Goal: Task Accomplishment & Management: Manage account settings

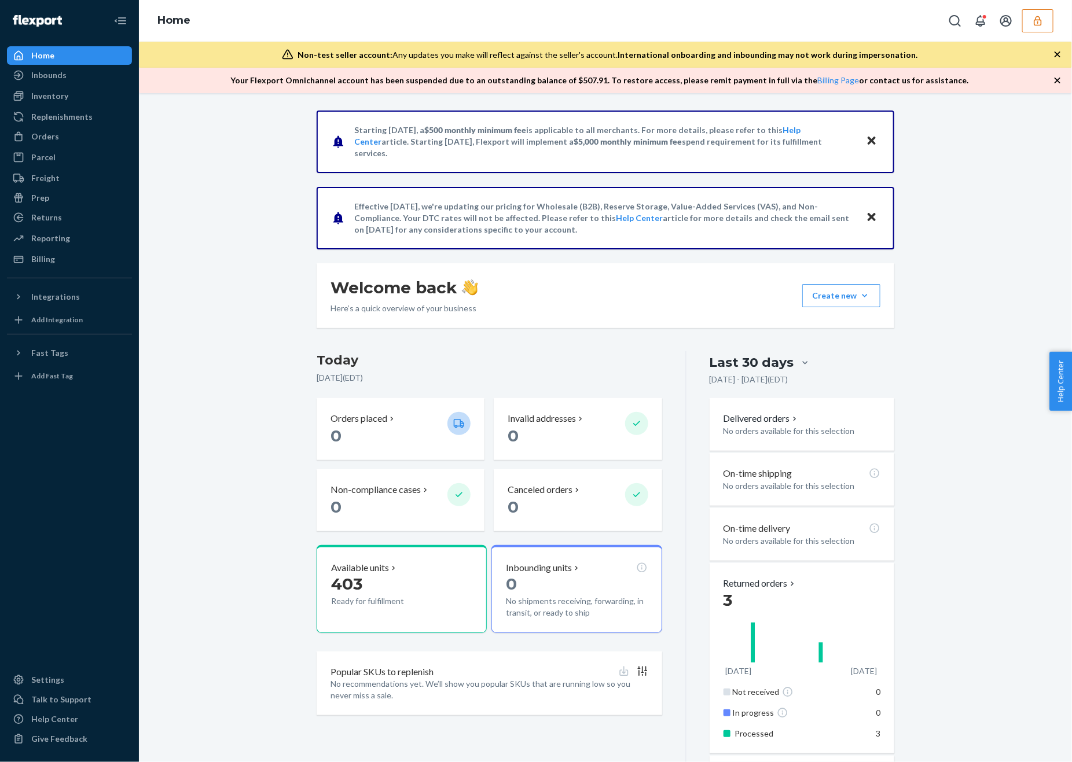
click at [1034, 33] on div "Home" at bounding box center [605, 21] width 933 height 42
click at [1037, 23] on icon "button" at bounding box center [1038, 21] width 12 height 12
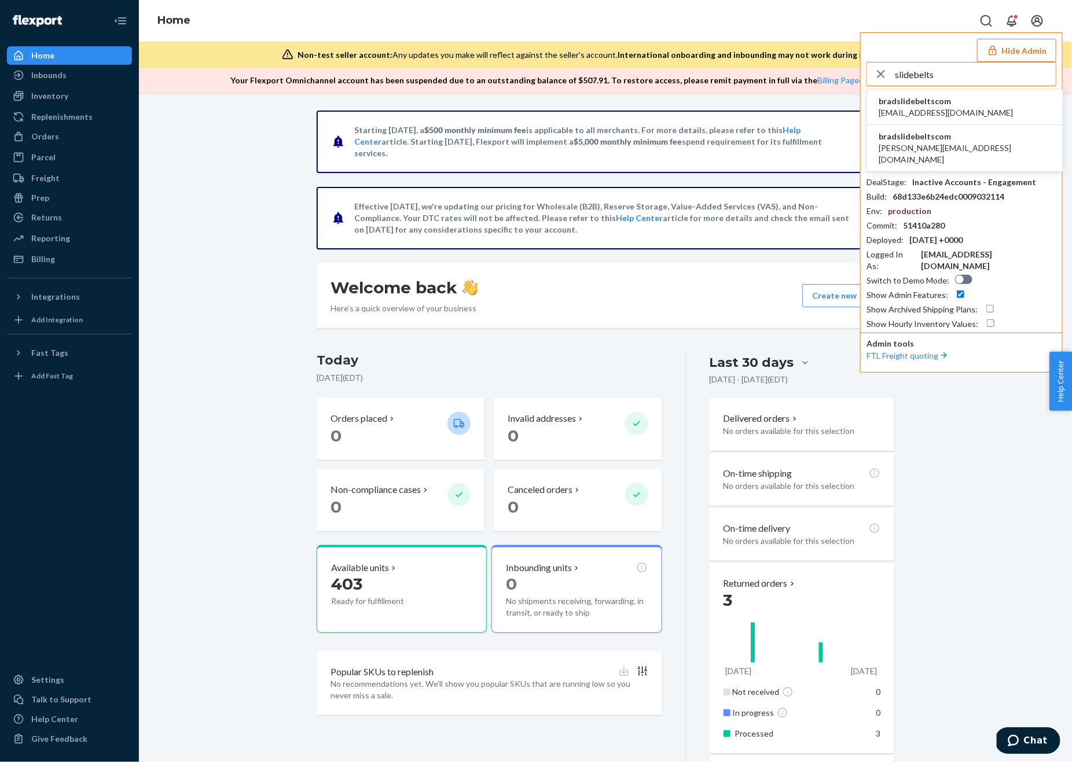
type input "slidebelts"
click at [964, 150] on li "bradslidebeltscom brad@slidebelts.com" at bounding box center [965, 148] width 196 height 47
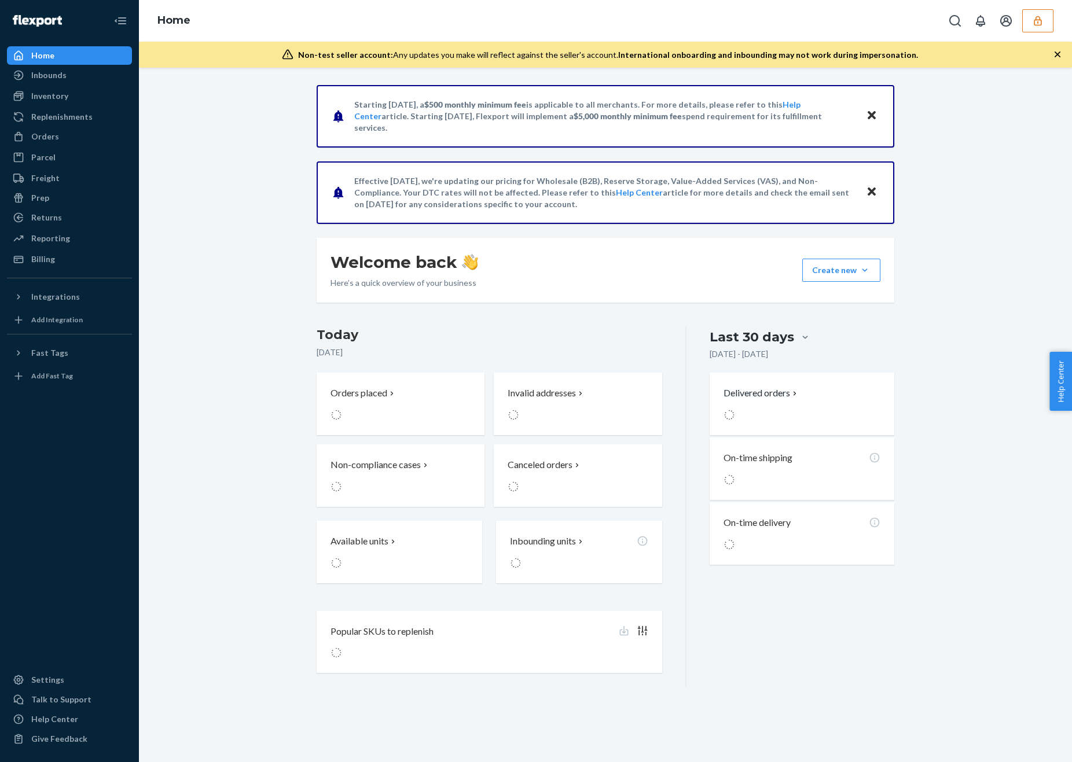
click at [52, 76] on body "Home Inbounds Shipping Plans Problems Inventory Products Replenishments Orders …" at bounding box center [536, 381] width 1072 height 762
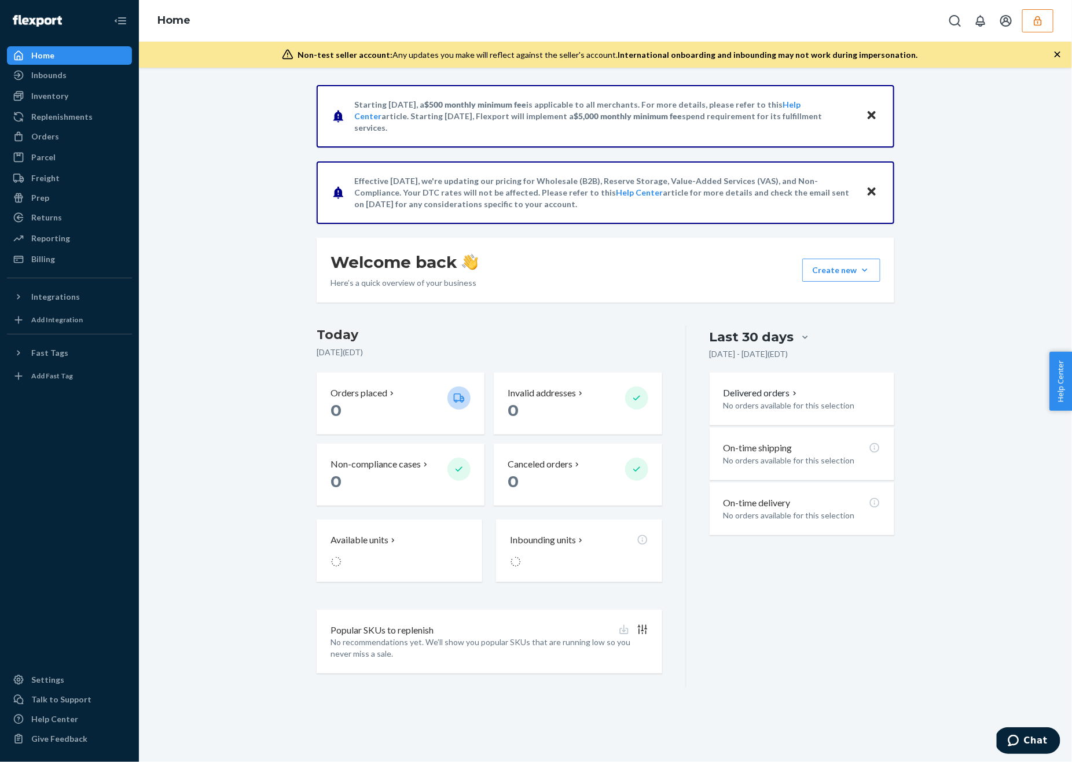
click at [52, 76] on div "Inbounds" at bounding box center [48, 75] width 35 height 12
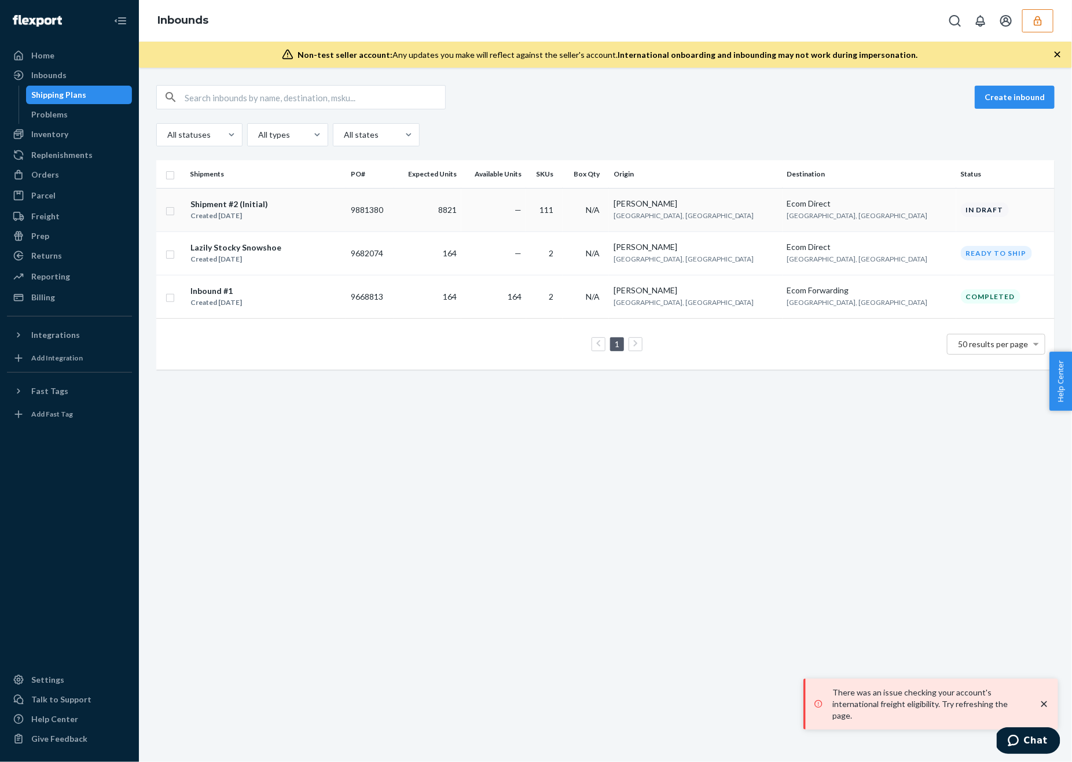
click at [526, 219] on td "—" at bounding box center [493, 209] width 65 height 43
